Goal: Information Seeking & Learning: Learn about a topic

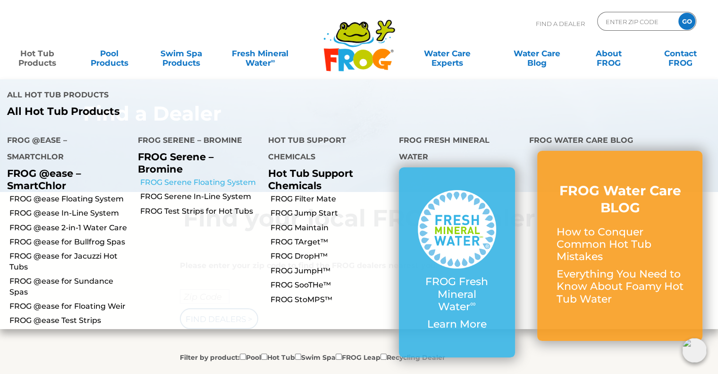
click at [176, 177] on link "FROG Serene Floating System" at bounding box center [200, 182] width 121 height 10
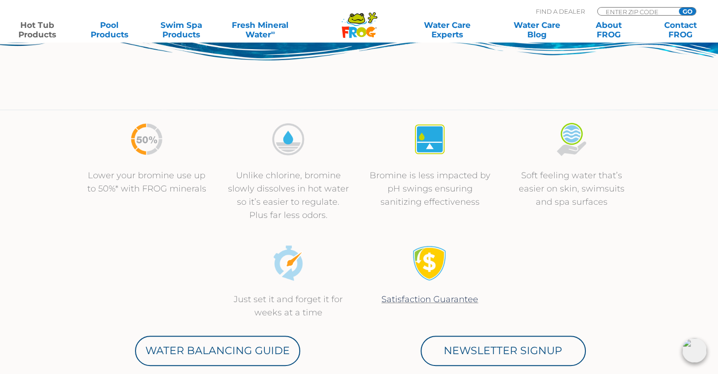
scroll to position [283, 0]
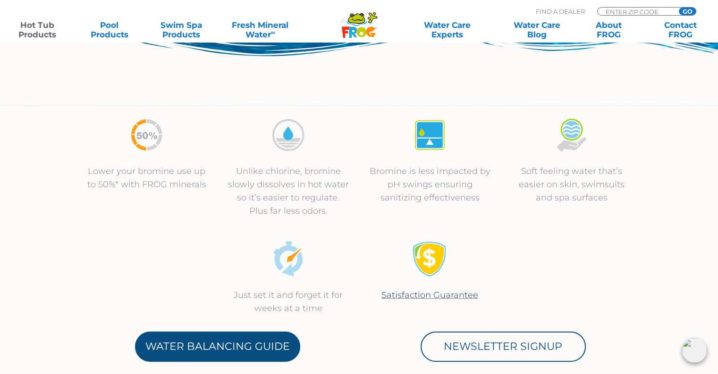
click at [254, 347] on link "Water Balancing Guide" at bounding box center [217, 346] width 165 height 30
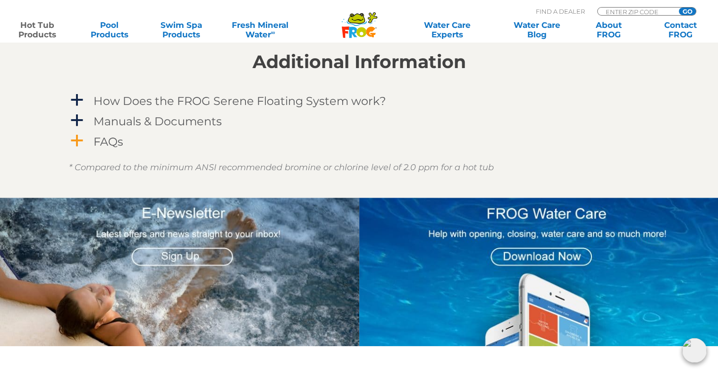
scroll to position [850, 0]
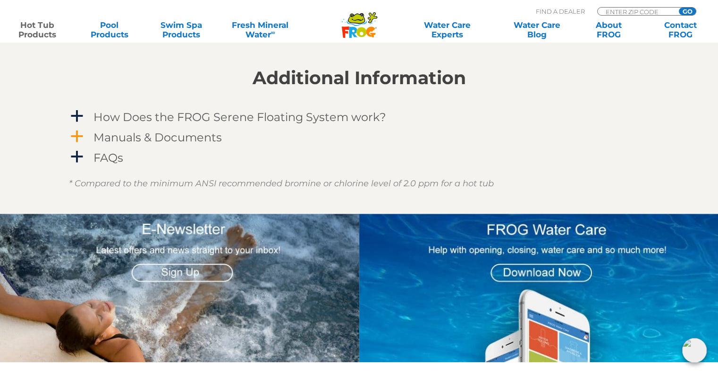
click at [72, 133] on span "a" at bounding box center [77, 136] width 14 height 14
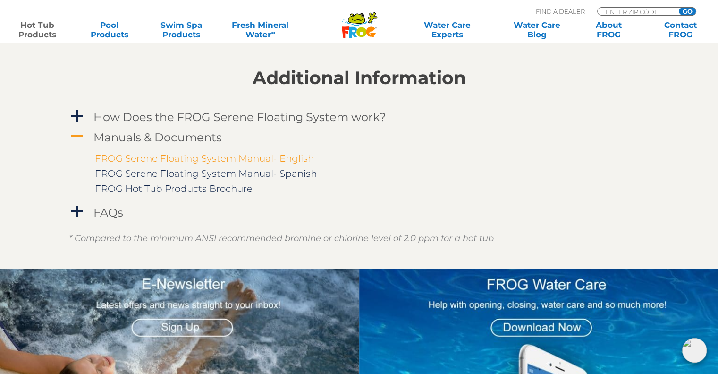
click at [204, 158] on link "FROG Serene Floating System Manual- English" at bounding box center [204, 158] width 219 height 11
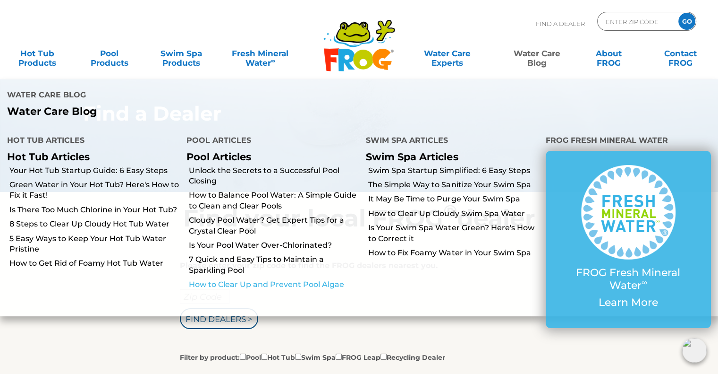
click at [258, 279] on link "How to Clear Up and Prevent Pool Algae" at bounding box center [274, 284] width 170 height 10
